Goal: Information Seeking & Learning: Learn about a topic

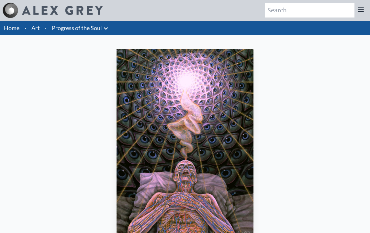
click at [106, 29] on icon at bounding box center [106, 28] width 4 height 2
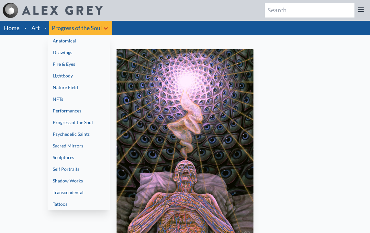
click at [79, 126] on link "Progress of the Soul" at bounding box center [79, 123] width 62 height 12
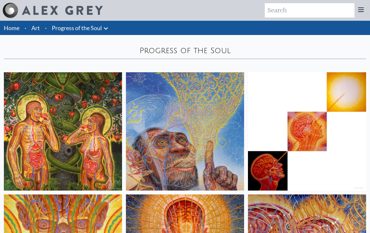
click at [182, 136] on img at bounding box center [185, 131] width 118 height 118
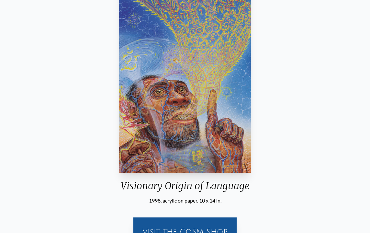
scroll to position [66, 0]
